Goal: Task Accomplishment & Management: Manage account settings

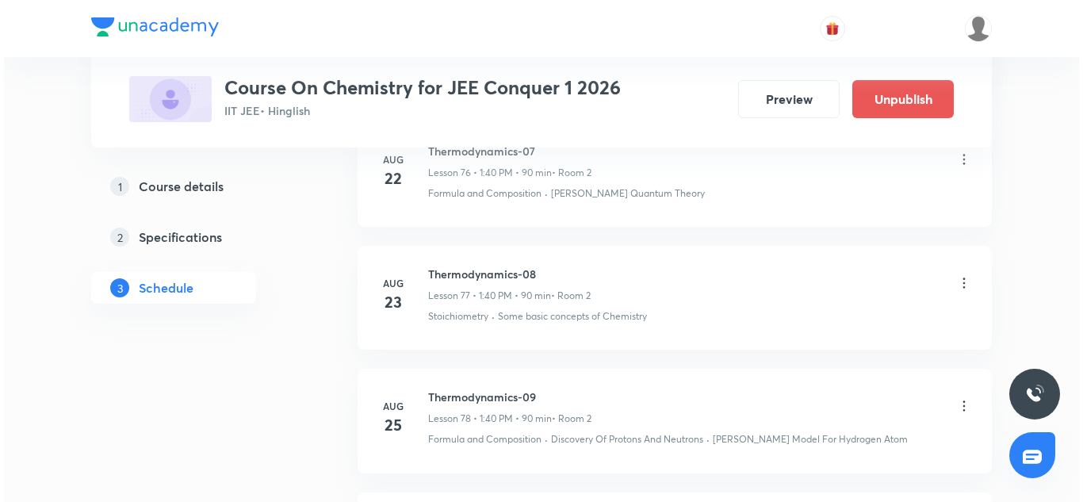
scroll to position [11389, 0]
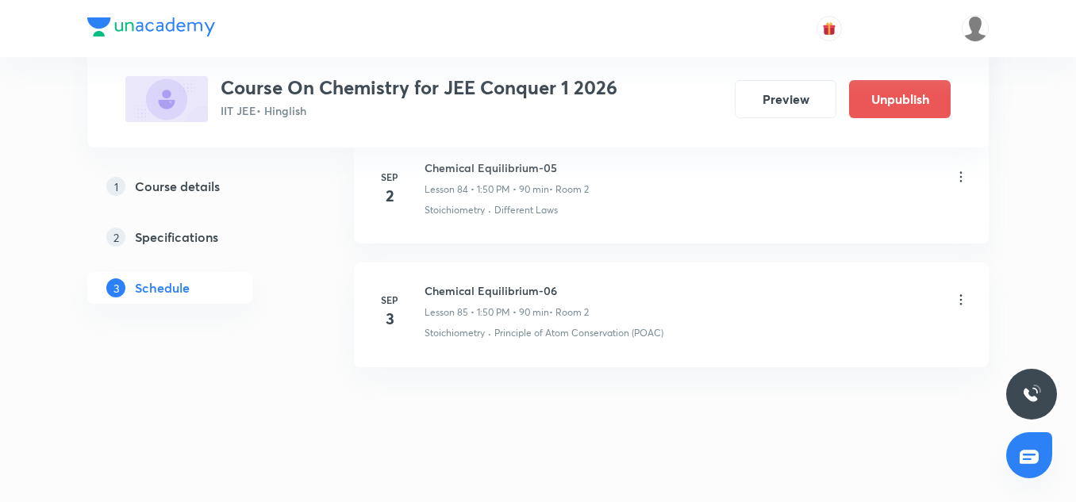
click at [960, 292] on icon at bounding box center [961, 300] width 16 height 16
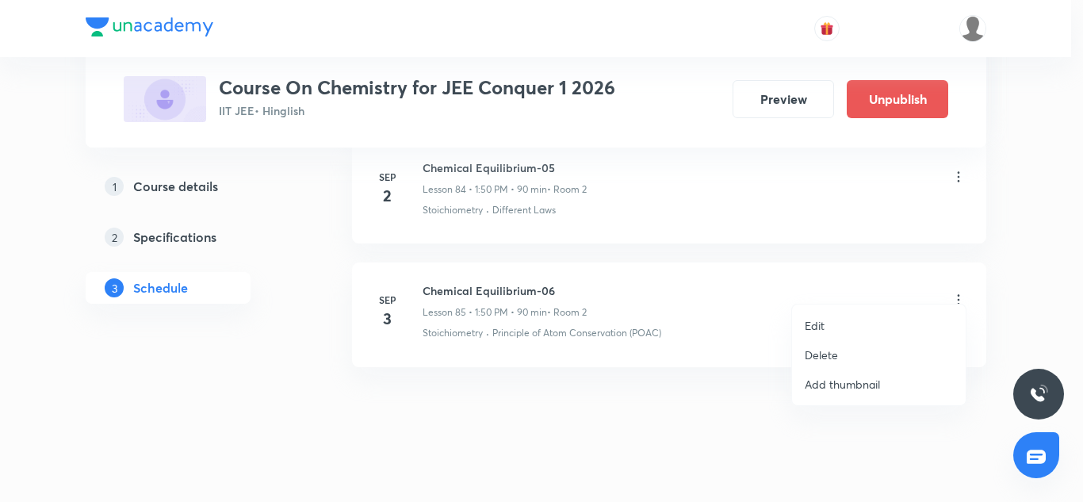
click at [806, 328] on p "Edit" at bounding box center [815, 325] width 20 height 17
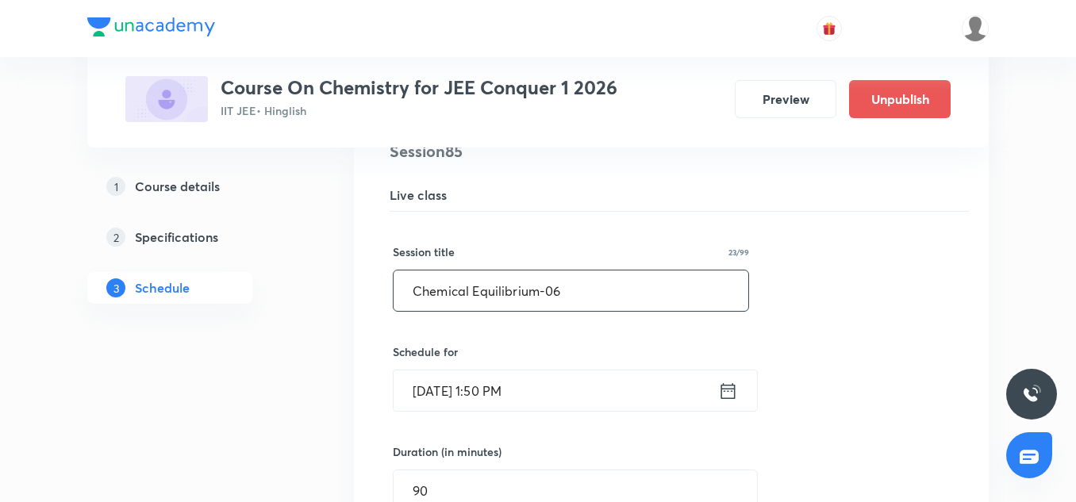
scroll to position [10714, 0]
click at [486, 278] on input "Chemical Equilibrium-06" at bounding box center [570, 291] width 355 height 40
click at [439, 280] on input "Chemical Equilibrium-06" at bounding box center [570, 291] width 355 height 40
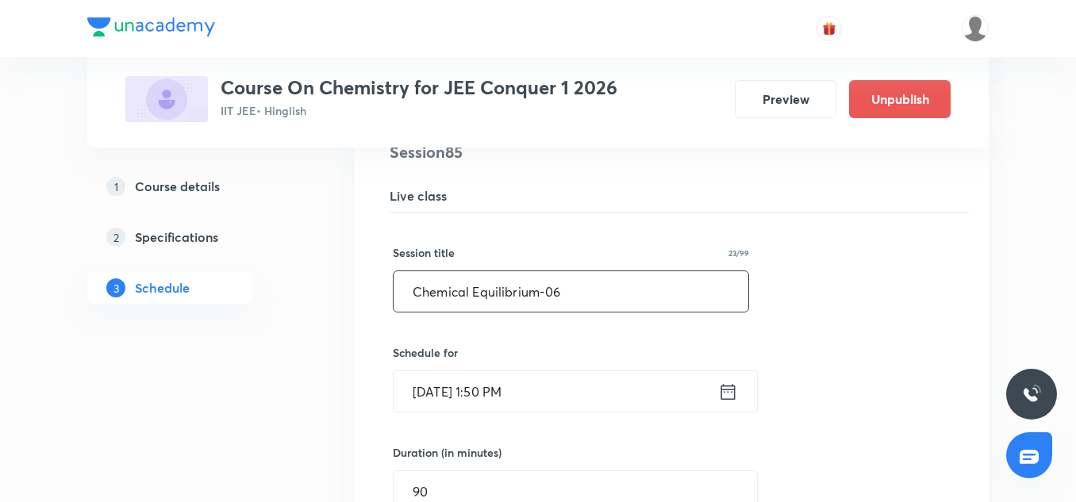
click at [439, 280] on input "Chemical Equilibrium-06" at bounding box center [570, 291] width 355 height 40
click at [558, 271] on input "Ionic Equilibrium-06" at bounding box center [570, 291] width 355 height 40
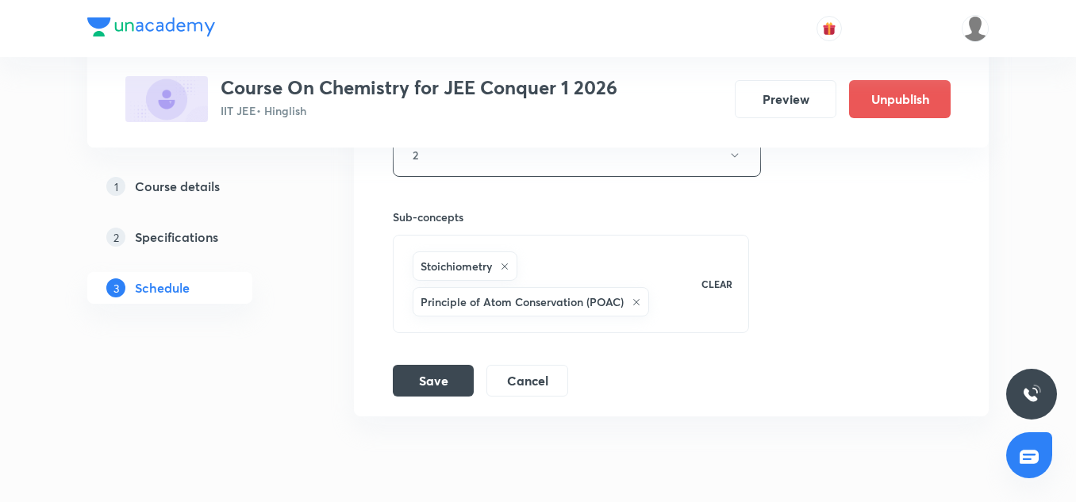
scroll to position [11305, 0]
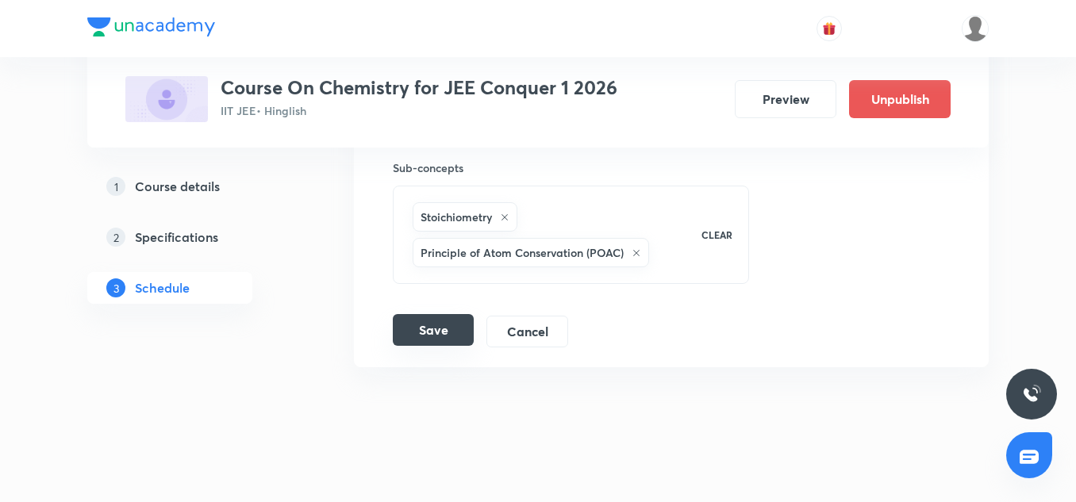
type input "Ionic Equilibrium-01"
click at [435, 326] on button "Save" at bounding box center [433, 330] width 81 height 32
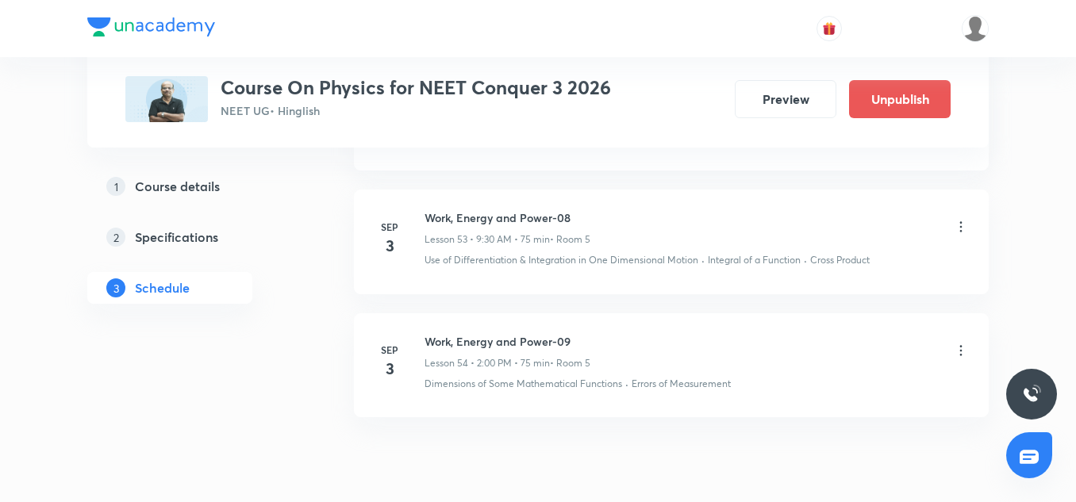
scroll to position [7370, 0]
click at [967, 354] on icon at bounding box center [961, 355] width 16 height 16
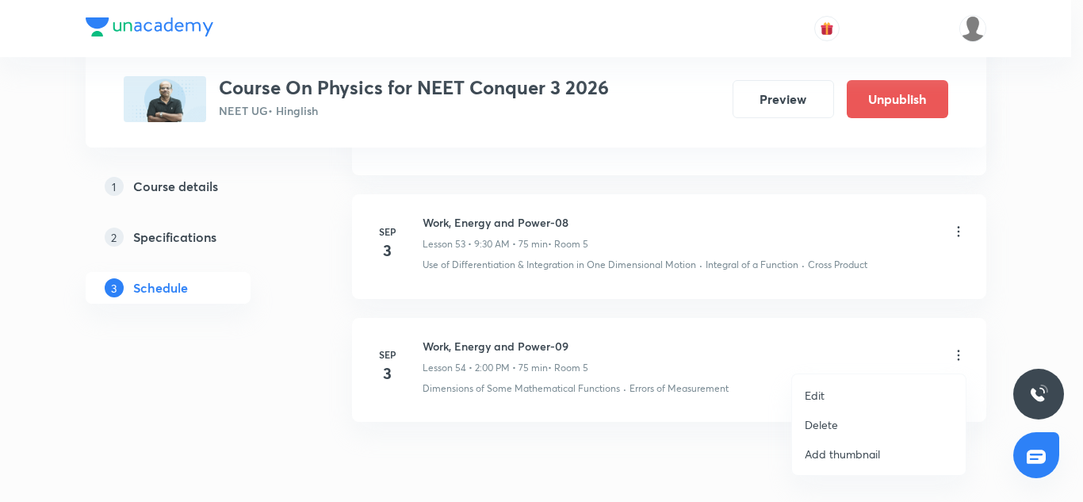
click at [601, 386] on div at bounding box center [541, 251] width 1083 height 502
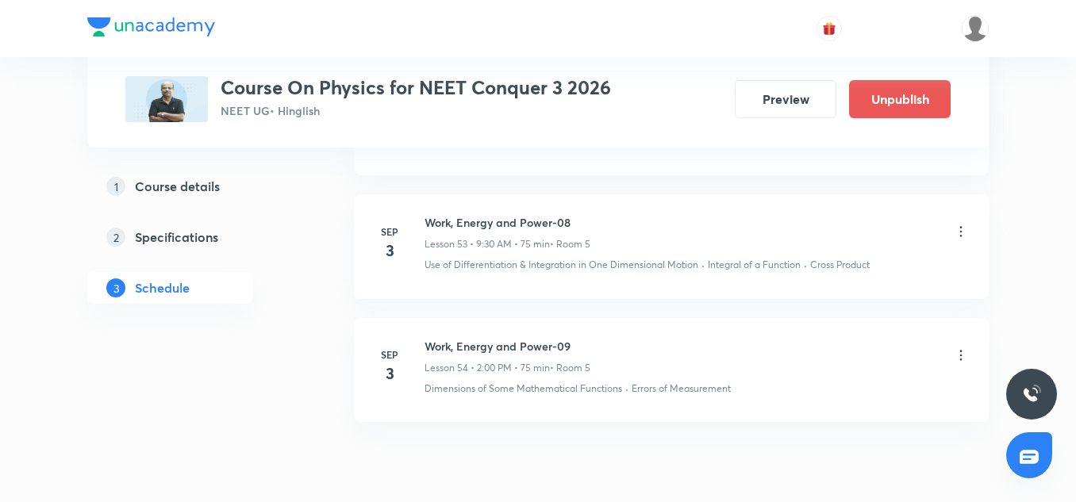
click at [961, 356] on icon at bounding box center [961, 355] width 16 height 16
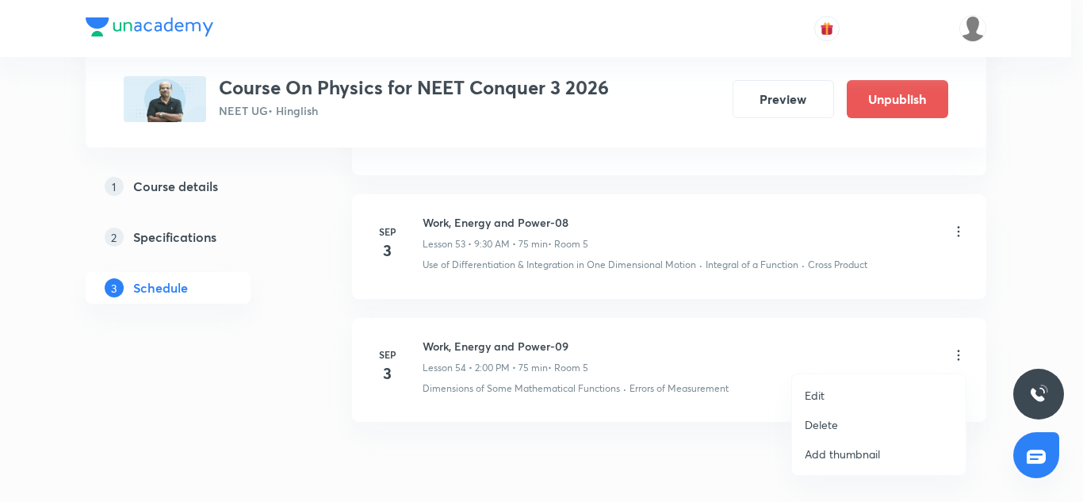
click at [807, 393] on p "Edit" at bounding box center [815, 395] width 20 height 17
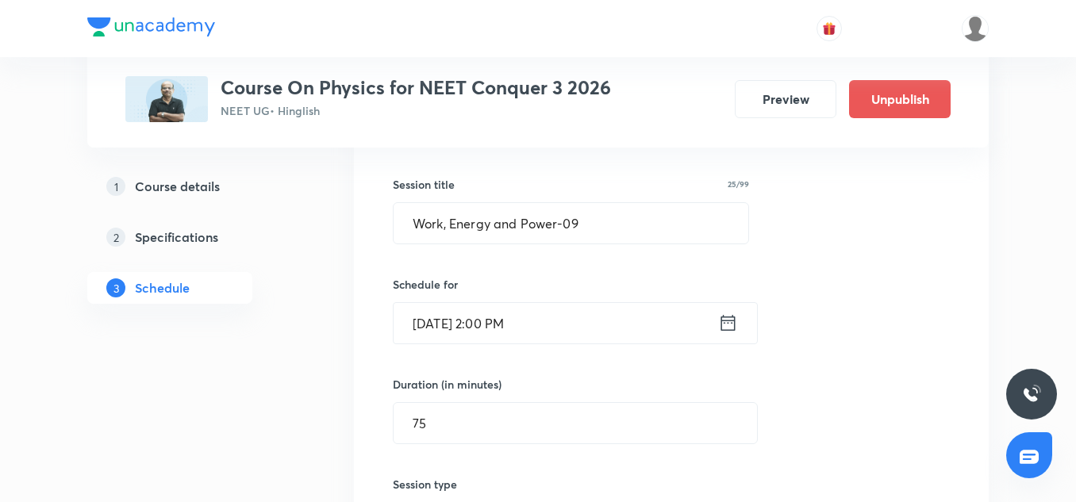
scroll to position [6802, 0]
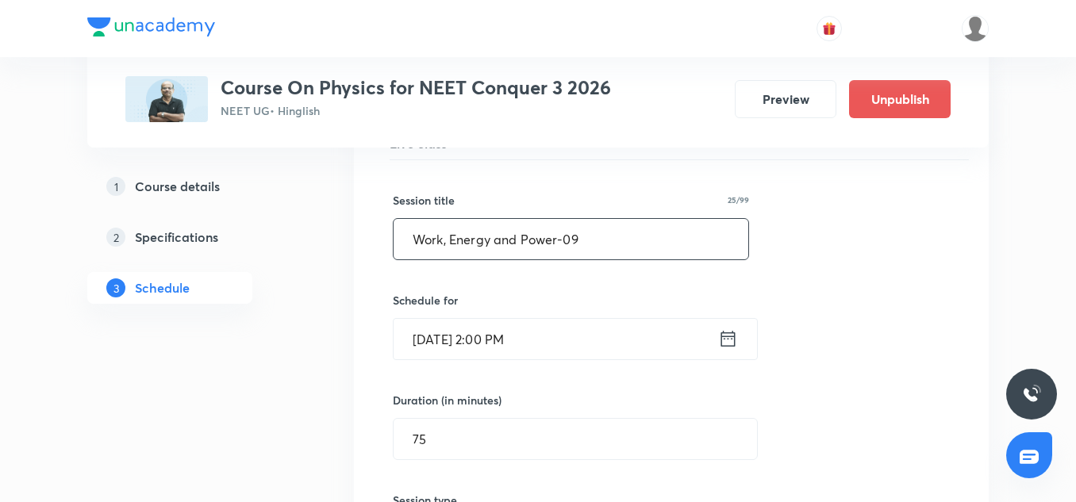
click at [478, 240] on input "Work, Energy and Power-09" at bounding box center [570, 239] width 355 height 40
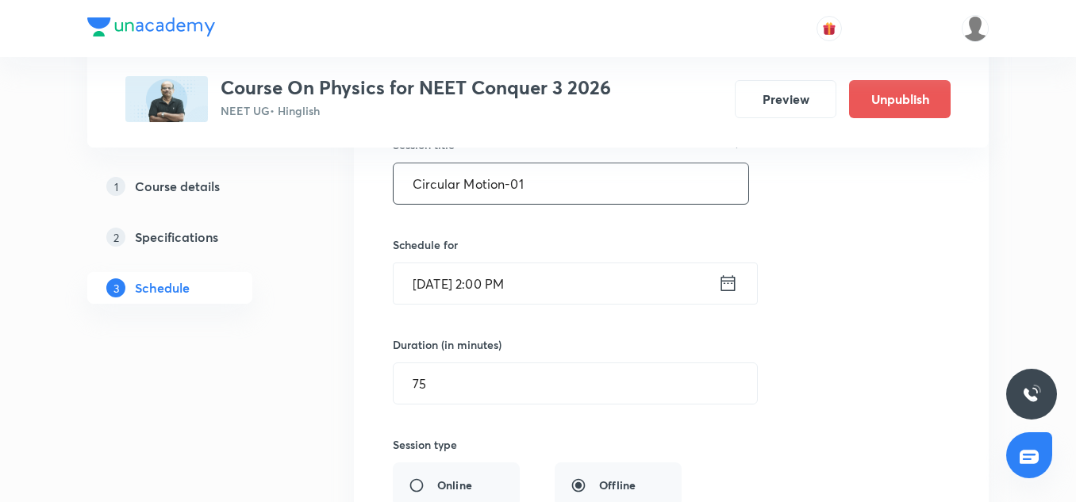
scroll to position [6860, 0]
type input "Circular Motion-01"
click at [470, 276] on input "Sep 3, 2025, 2:00 PM" at bounding box center [555, 282] width 324 height 40
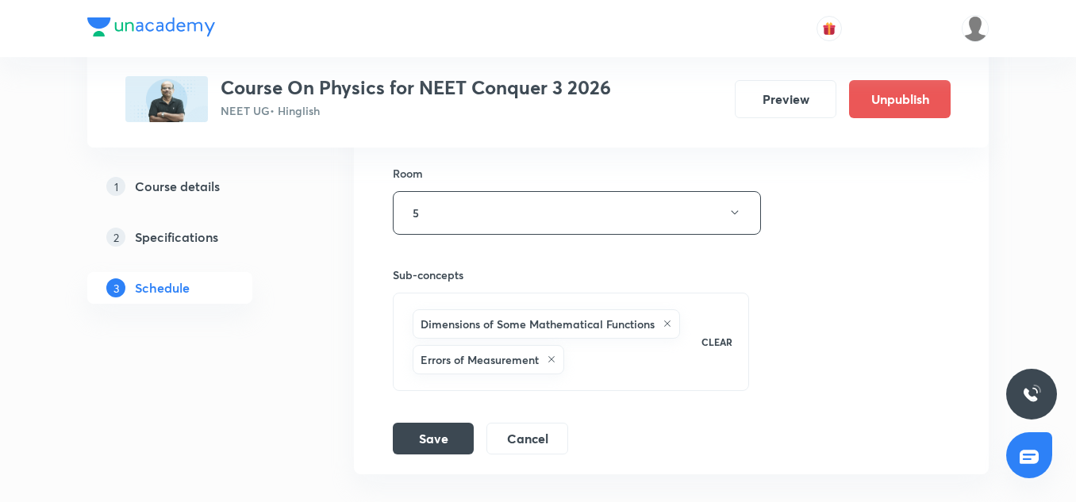
scroll to position [7317, 0]
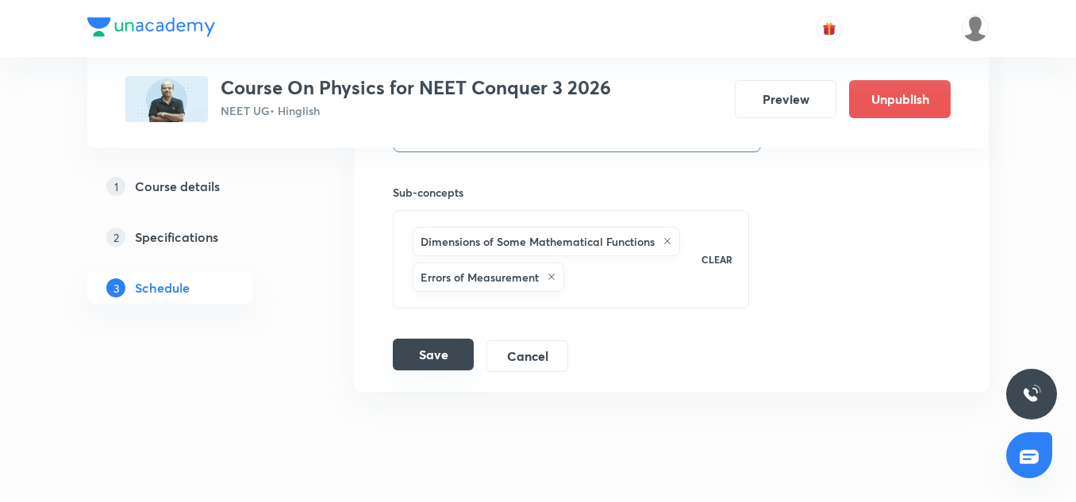
click at [443, 365] on button "Save" at bounding box center [433, 355] width 81 height 32
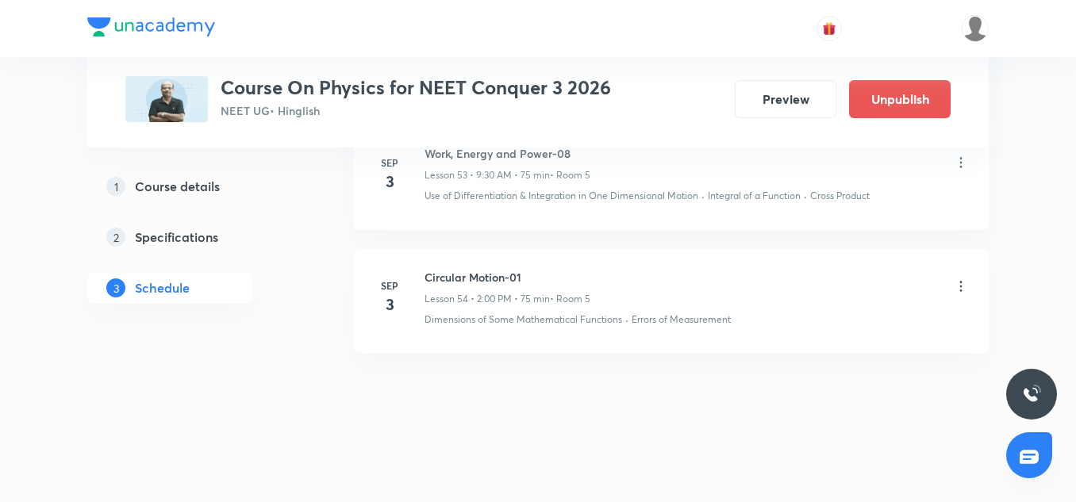
scroll to position [6710, 0]
